Goal: Task Accomplishment & Management: Use online tool/utility

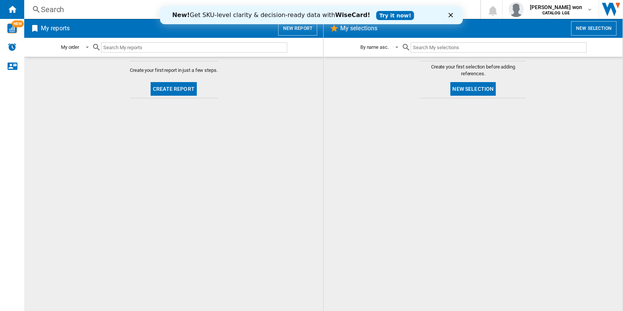
click at [452, 15] on icon "Close" at bounding box center [450, 15] width 5 height 5
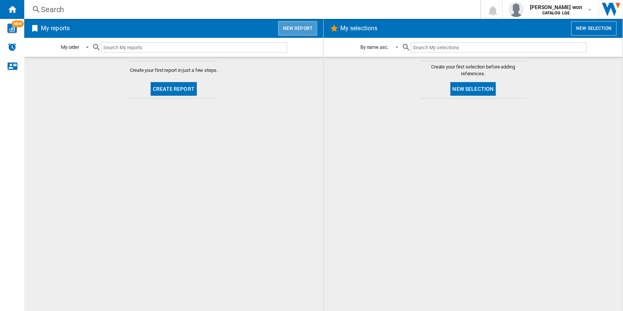
click at [310, 30] on button "New report" at bounding box center [297, 28] width 39 height 14
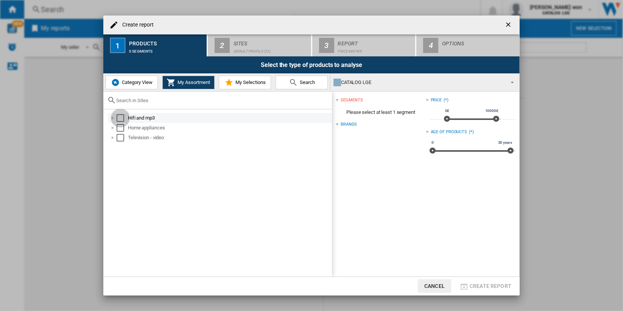
click at [120, 116] on div "Select" at bounding box center [121, 118] width 8 height 8
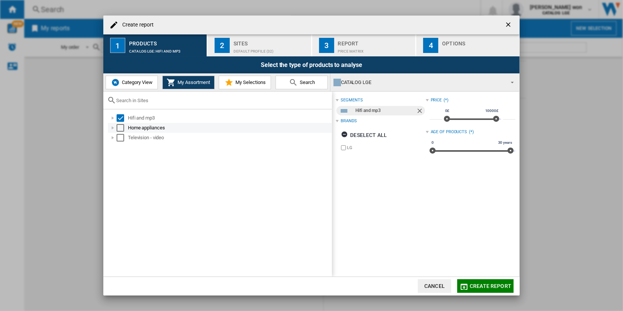
click at [120, 128] on div "Select" at bounding box center [121, 128] width 8 height 8
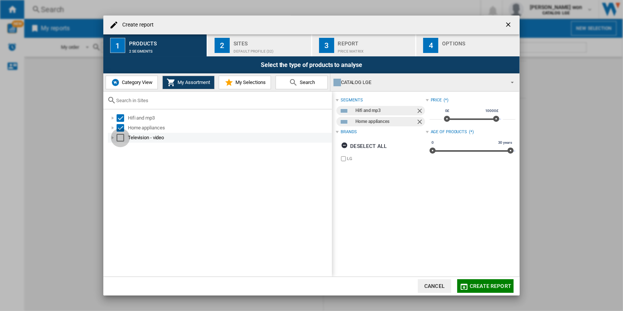
click at [119, 136] on div "Select" at bounding box center [121, 138] width 8 height 8
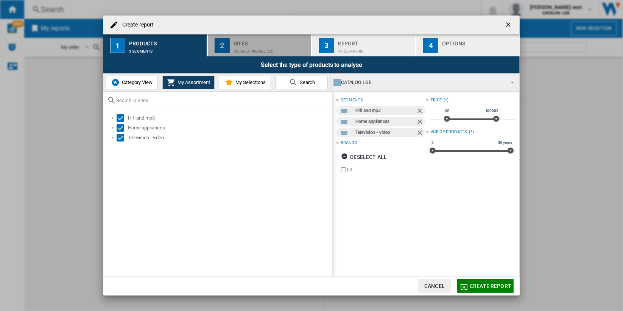
click at [275, 52] on div "Default profile (32)" at bounding box center [270, 49] width 75 height 8
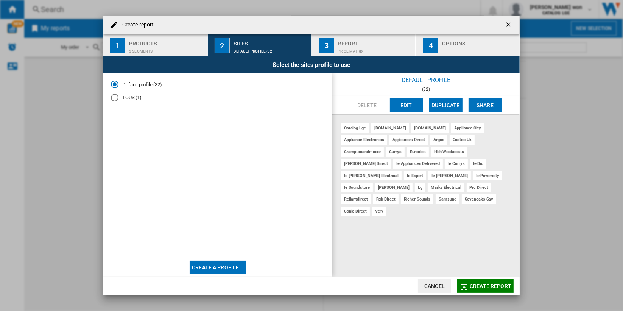
click at [494, 288] on span "Create report" at bounding box center [490, 286] width 42 height 6
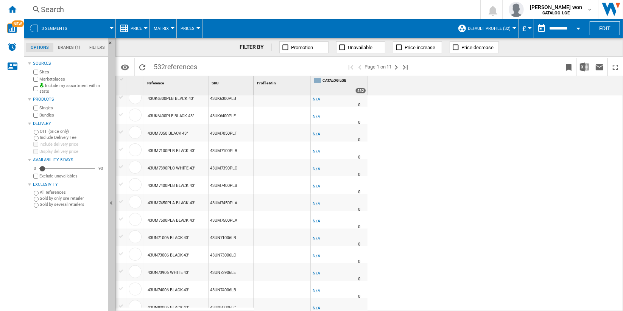
scroll to position [294, 0]
